Goal: Find specific page/section: Find specific page/section

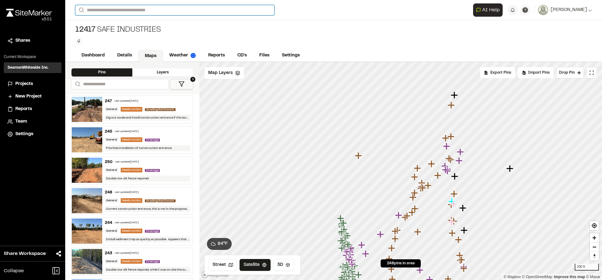
click at [114, 10] on input "Search" at bounding box center [174, 10] width 199 height 10
type input "*******"
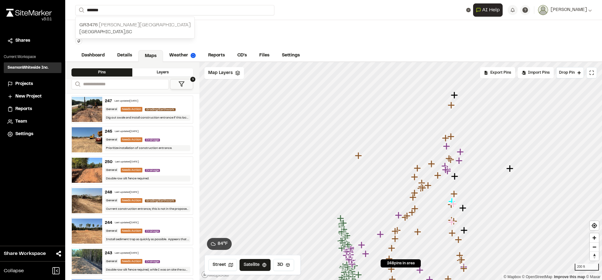
click at [134, 23] on p "GR3476 [PERSON_NAME][GEOGRAPHIC_DATA]" at bounding box center [134, 25] width 111 height 8
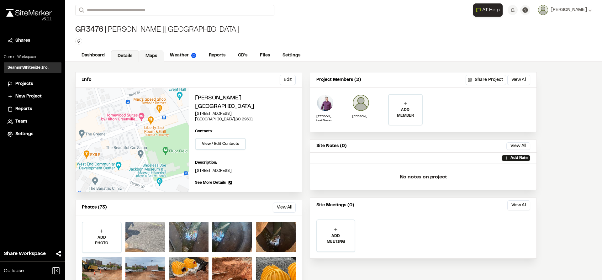
click at [155, 55] on link "Maps" at bounding box center [151, 56] width 25 height 12
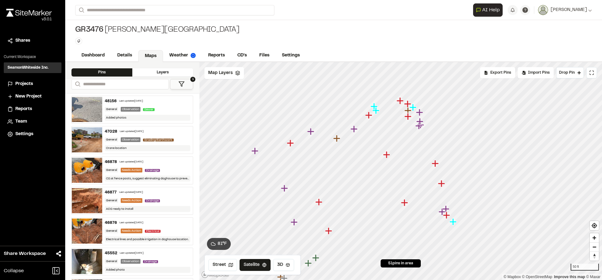
click at [174, 84] on button "1" at bounding box center [181, 84] width 23 height 10
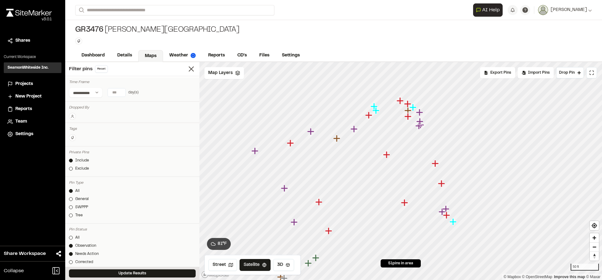
click at [114, 93] on input "number" at bounding box center [117, 92] width 18 height 8
click at [79, 105] on button "[DATE]" at bounding box center [78, 105] width 18 height 10
type input "*"
click at [121, 272] on button "Update Results" at bounding box center [132, 273] width 127 height 8
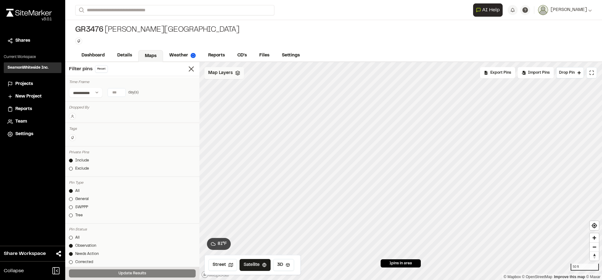
click at [221, 72] on span "Map Layers" at bounding box center [220, 73] width 24 height 7
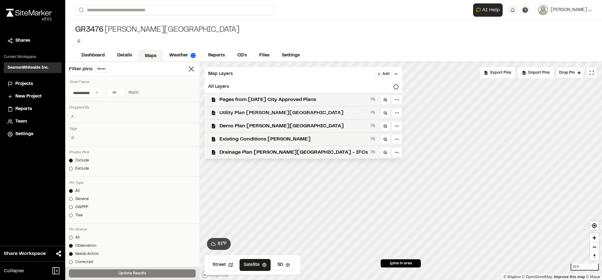
click at [231, 115] on span "Utility Plan [PERSON_NAME][GEOGRAPHIC_DATA]" at bounding box center [293, 113] width 148 height 8
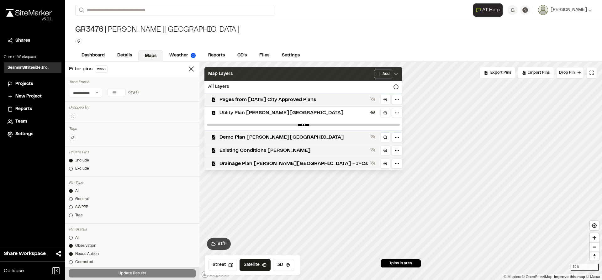
click at [394, 74] on polyline at bounding box center [395, 73] width 3 height 1
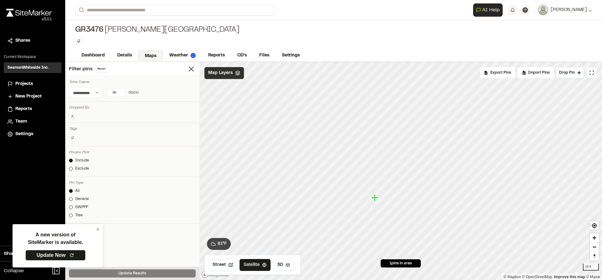
click at [375, 198] on icon "Map marker" at bounding box center [374, 197] width 7 height 7
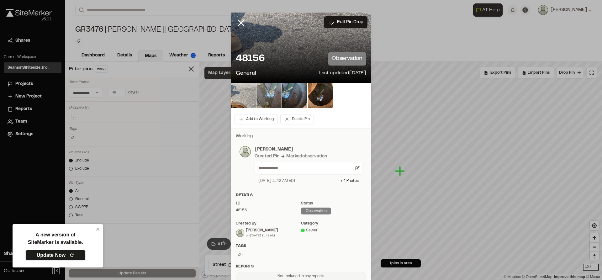
click at [260, 98] on img at bounding box center [268, 95] width 25 height 25
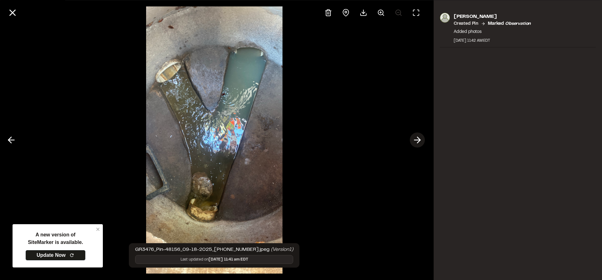
click at [419, 141] on polyline at bounding box center [418, 140] width 3 height 6
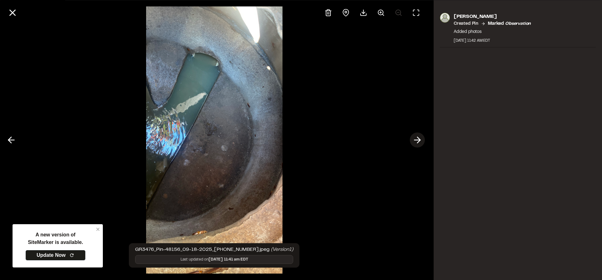
click at [412, 141] on icon at bounding box center [417, 140] width 10 height 11
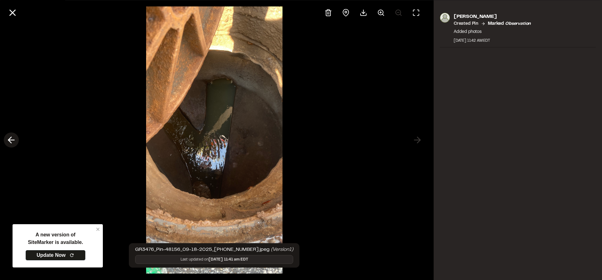
click at [9, 139] on polyline at bounding box center [9, 140] width 3 height 6
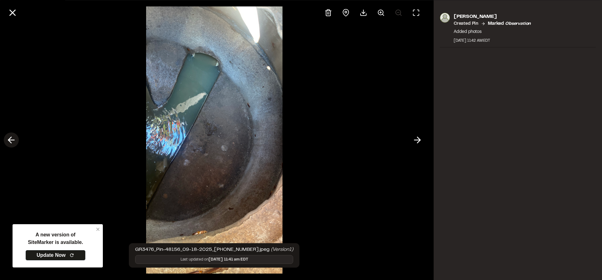
click at [9, 139] on polyline at bounding box center [9, 140] width 3 height 6
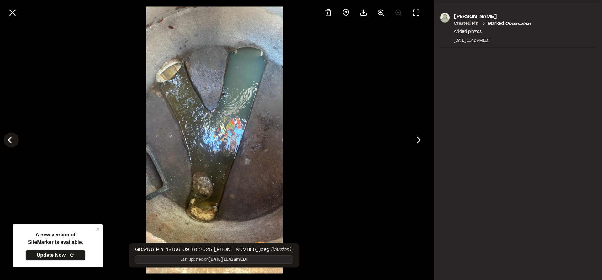
click at [9, 139] on polyline at bounding box center [9, 140] width 3 height 6
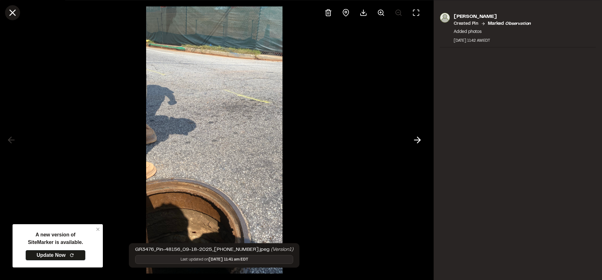
click at [13, 13] on icon at bounding box center [12, 12] width 11 height 11
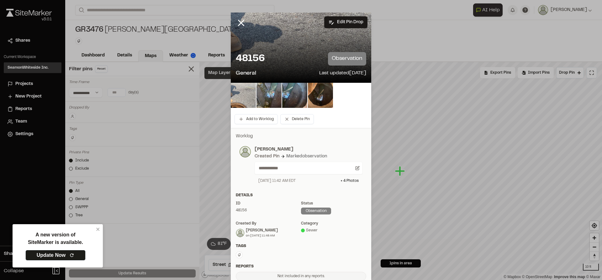
click at [237, 23] on icon at bounding box center [241, 23] width 11 height 11
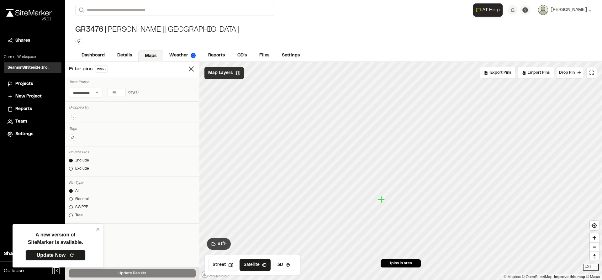
click at [381, 200] on icon "Map marker" at bounding box center [381, 199] width 7 height 7
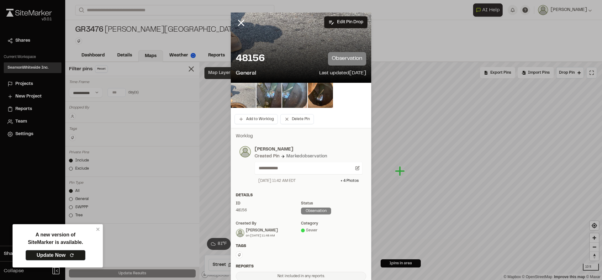
click at [295, 96] on img at bounding box center [294, 95] width 25 height 25
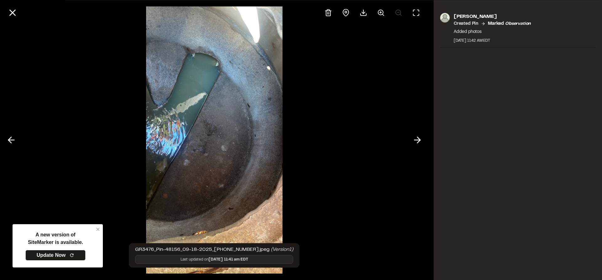
click at [55, 255] on div at bounding box center [214, 140] width 428 height 280
click at [14, 13] on icon at bounding box center [12, 12] width 11 height 11
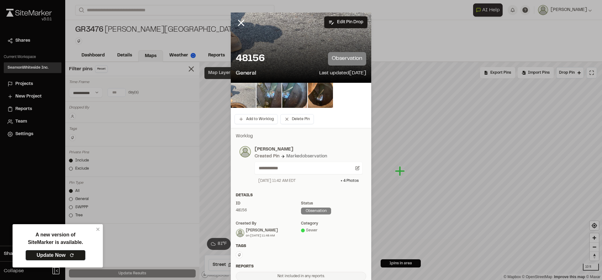
click at [72, 254] on icon at bounding box center [71, 255] width 5 height 5
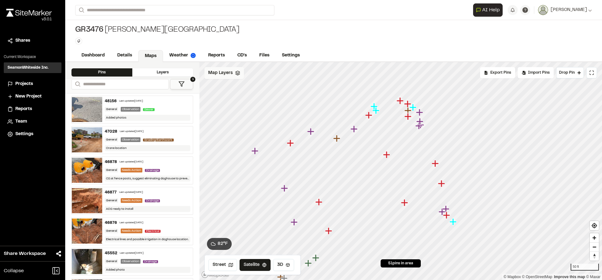
click at [228, 70] on span "Map Layers" at bounding box center [220, 73] width 24 height 7
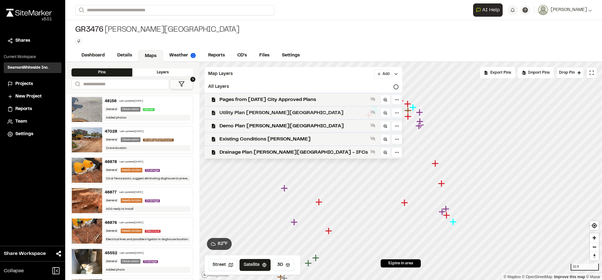
click at [250, 116] on span "Utility Plan [PERSON_NAME][GEOGRAPHIC_DATA]" at bounding box center [293, 113] width 148 height 8
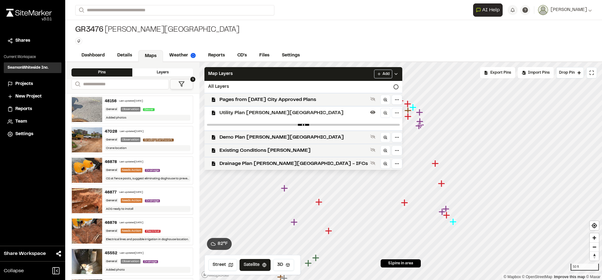
click at [185, 85] on button "1" at bounding box center [181, 84] width 23 height 10
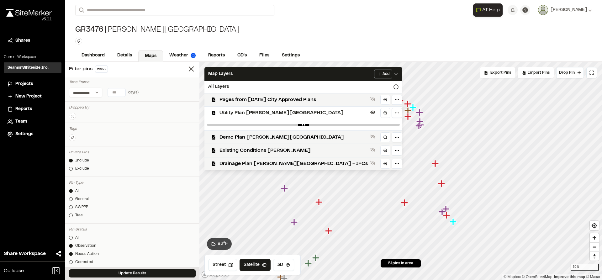
type input "*"
click at [119, 90] on input "*" at bounding box center [117, 92] width 18 height 8
click at [133, 274] on button "Update Results" at bounding box center [132, 273] width 127 height 8
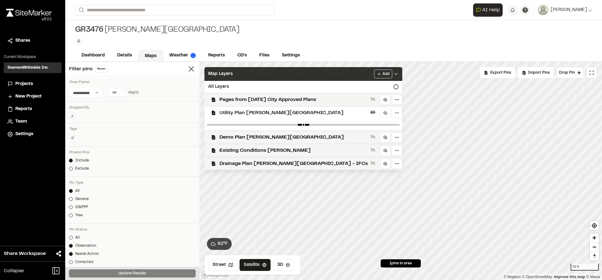
click at [393, 72] on icon at bounding box center [395, 73] width 5 height 5
